Goal: Find specific page/section: Find specific page/section

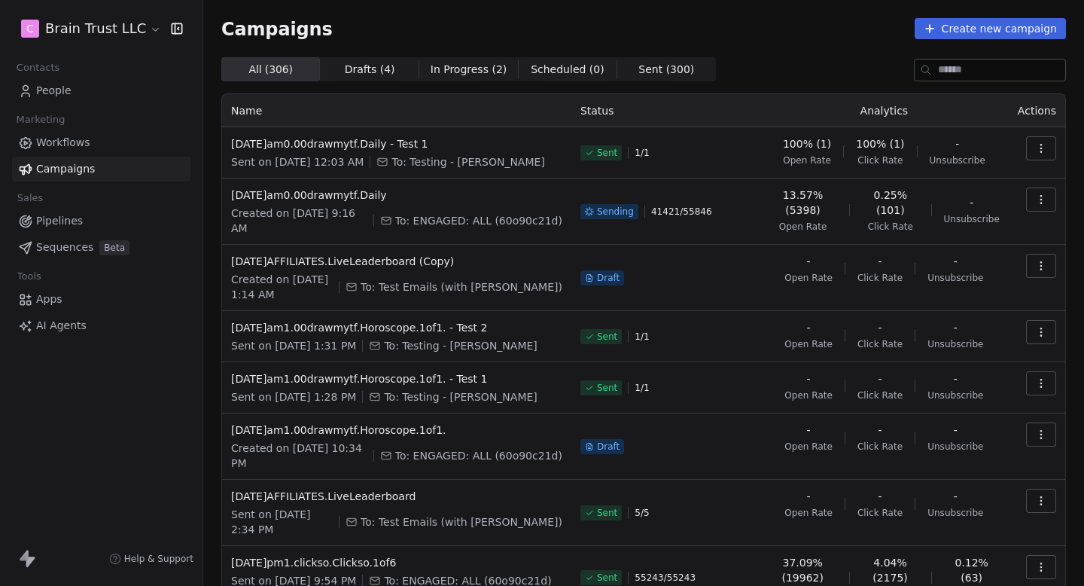
click at [1052, 200] on button "button" at bounding box center [1041, 199] width 30 height 24
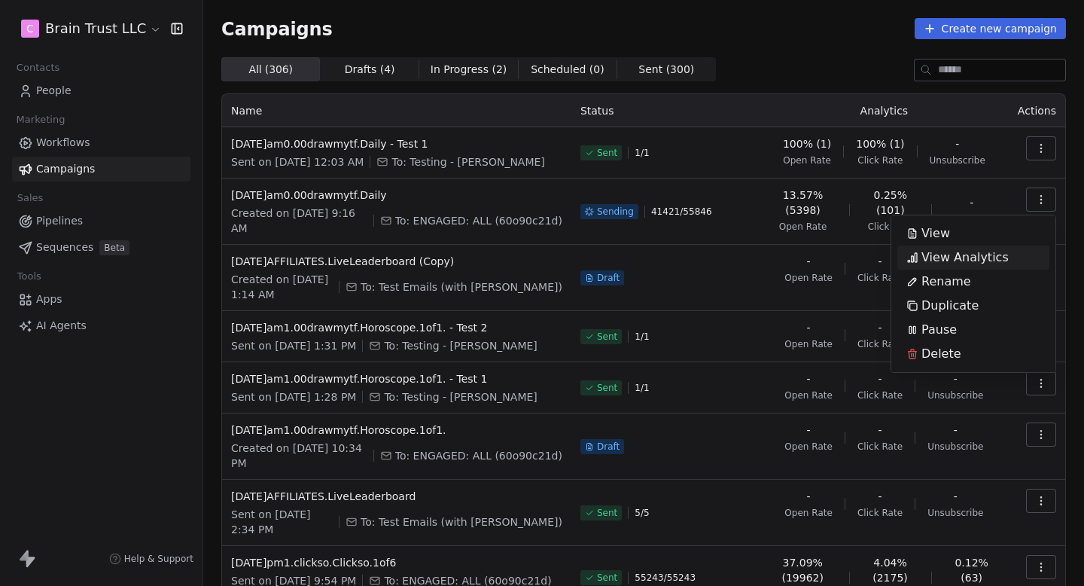
click at [977, 251] on span "View Analytics" at bounding box center [965, 257] width 87 height 18
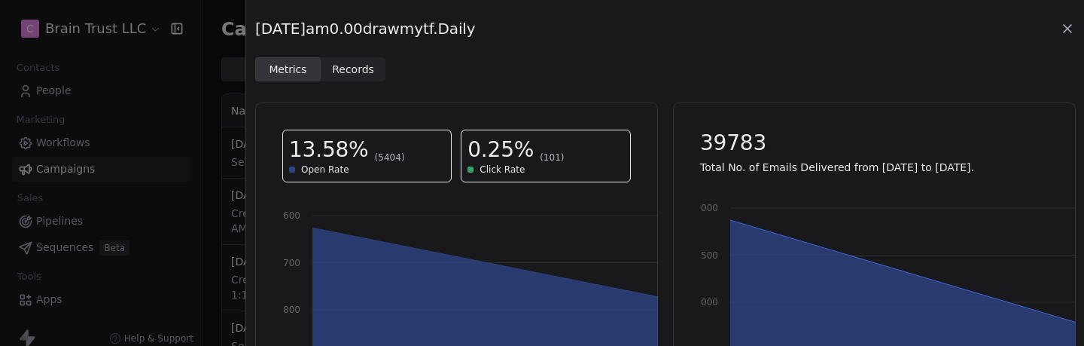
click at [1071, 27] on icon at bounding box center [1067, 28] width 15 height 15
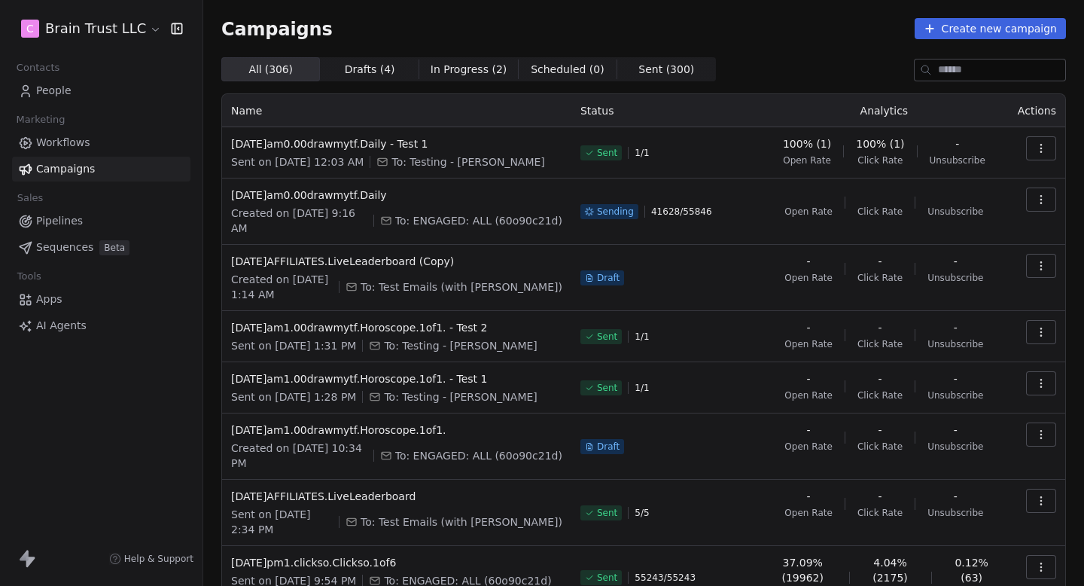
click at [56, 88] on span "People" at bounding box center [53, 91] width 35 height 16
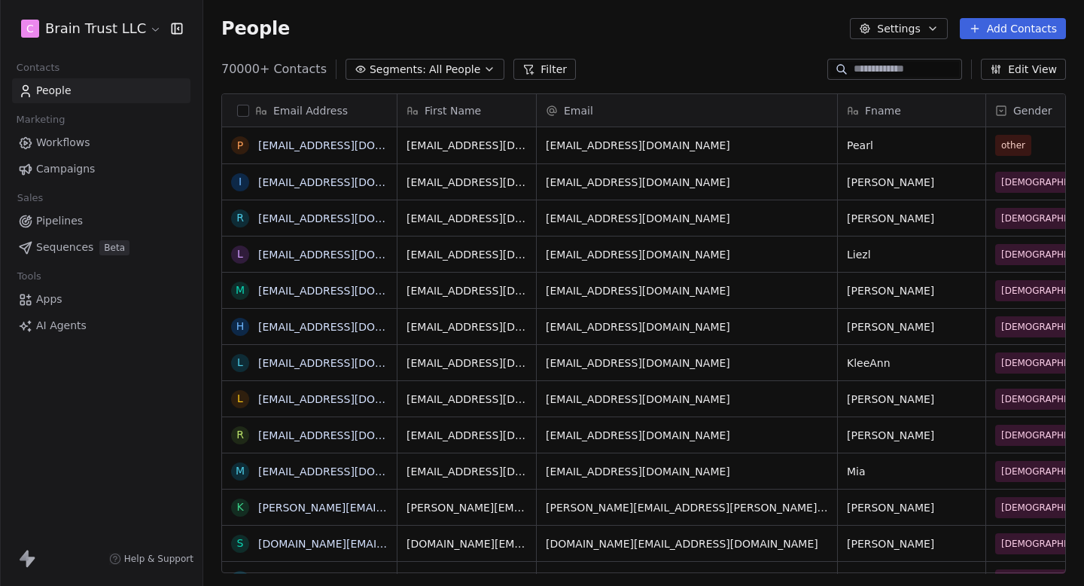
scroll to position [516, 881]
